Goal: Transaction & Acquisition: Purchase product/service

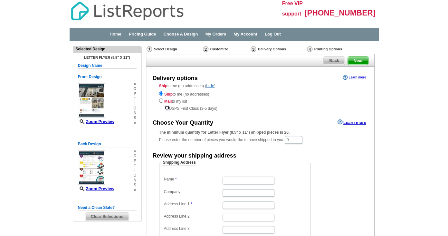
click at [168, 109] on input "radio" at bounding box center [167, 107] width 4 height 4
radio input "true"
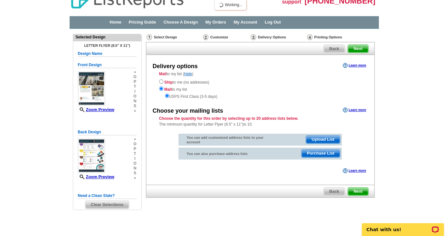
scroll to position [12, 0]
click at [364, 192] on span "Next" at bounding box center [358, 191] width 20 height 8
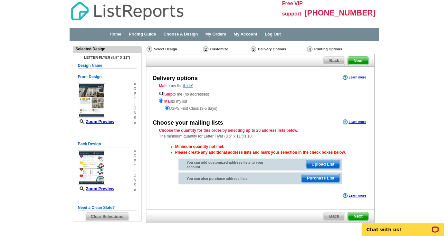
click at [162, 93] on input "radio" at bounding box center [161, 93] width 4 height 4
radio input "true"
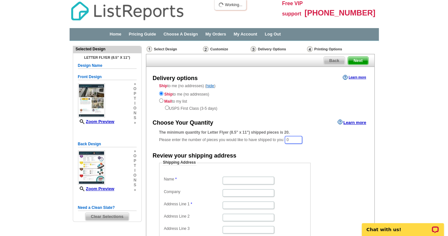
click at [294, 139] on input "0" at bounding box center [293, 140] width 17 height 8
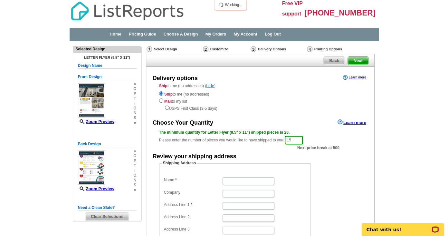
type input "1"
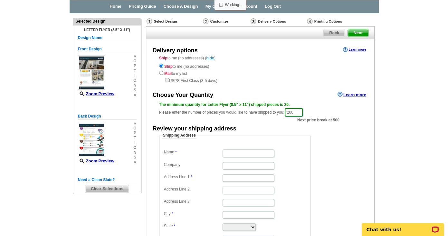
scroll to position [40, 0]
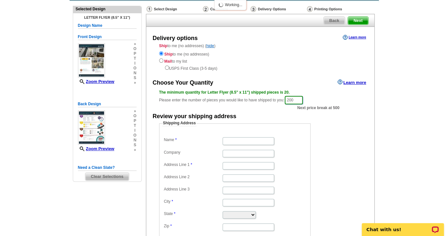
type input "200"
click at [255, 141] on input "Name" at bounding box center [249, 140] width 52 height 7
type input "B"
type input "Vanessa Jackson"
click at [297, 135] on fieldset "Shipping Address Name Vanessa Jackson Company Address Line 1 Address Line 2 Add…" at bounding box center [235, 180] width 152 height 121
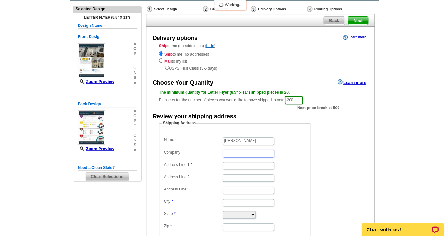
click at [245, 154] on input "Company" at bounding box center [249, 153] width 52 height 7
click at [295, 153] on dd at bounding box center [234, 153] width 145 height 10
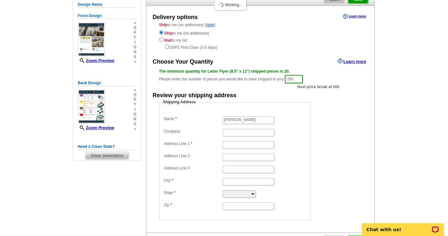
scroll to position [62, 0]
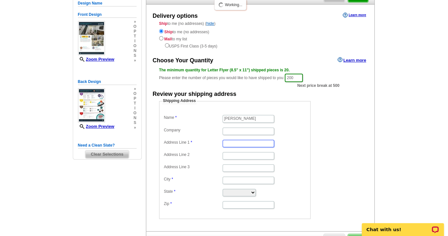
click at [254, 143] on input "Address Line 1" at bounding box center [249, 143] width 52 height 7
type input "124 Crum Creek Dr"
click at [324, 127] on dd "Shipping Address Name Vanessa Jackson Company Address Line 1 124 Crum Creek Dr …" at bounding box center [245, 158] width 172 height 121
click at [244, 179] on input "City" at bounding box center [249, 179] width 52 height 7
type input "Woodlyn"
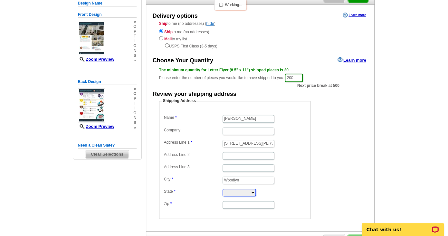
select select "PA"
type input "19094"
click at [303, 159] on dd at bounding box center [234, 155] width 145 height 10
click at [240, 117] on input "Vanessa Jackson" at bounding box center [249, 118] width 52 height 7
type input "Vanessa B. Jackson"
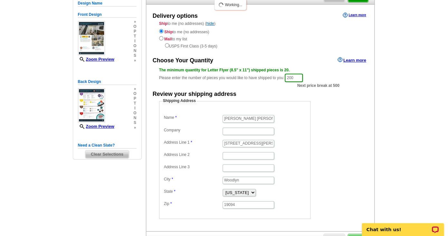
click at [299, 111] on fieldset "Shipping Address Name Vanessa B. Jackson Company Address Line 1 124 Crum Creek …" at bounding box center [235, 158] width 152 height 121
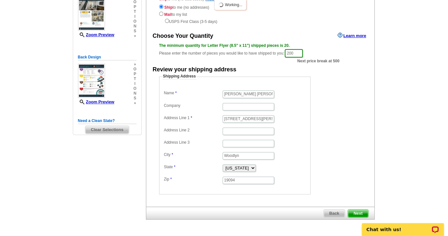
scroll to position [108, 0]
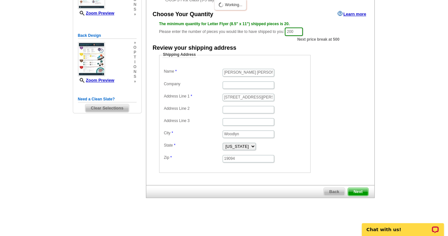
click at [360, 191] on span "Next" at bounding box center [358, 192] width 20 height 8
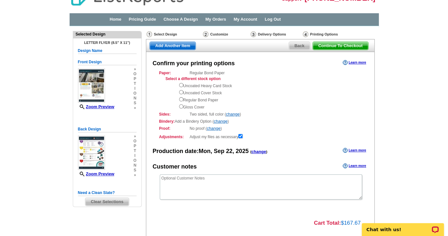
scroll to position [16, 0]
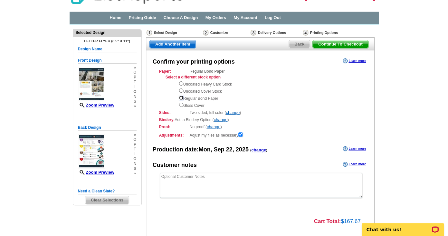
click at [180, 96] on input "radio" at bounding box center [181, 97] width 4 height 4
radio input "true"
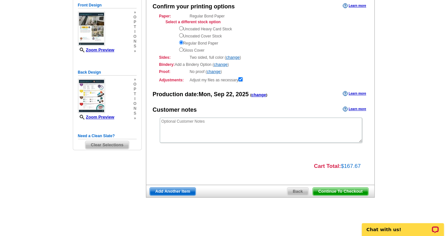
scroll to position [0, 0]
